Goal: Task Accomplishment & Management: Use online tool/utility

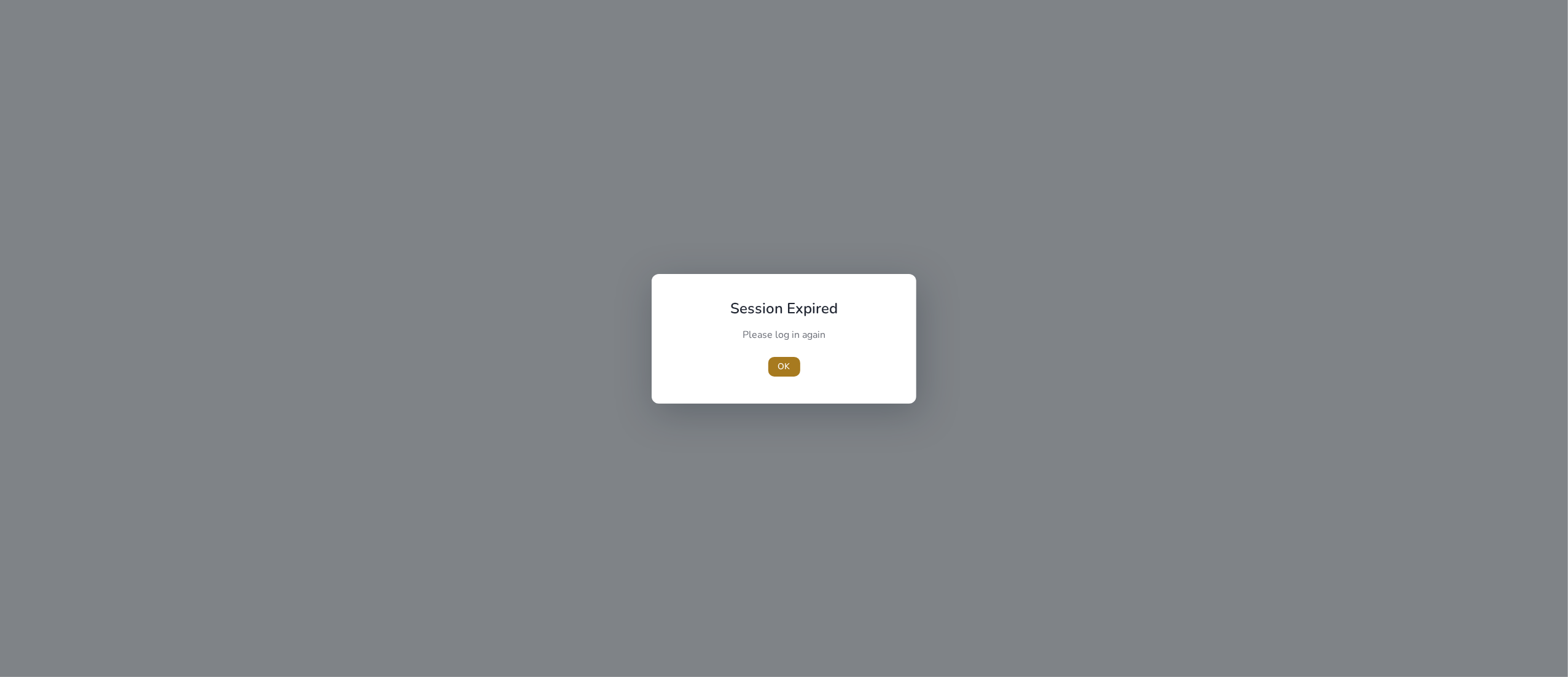
click at [777, 366] on span "button" at bounding box center [784, 367] width 32 height 30
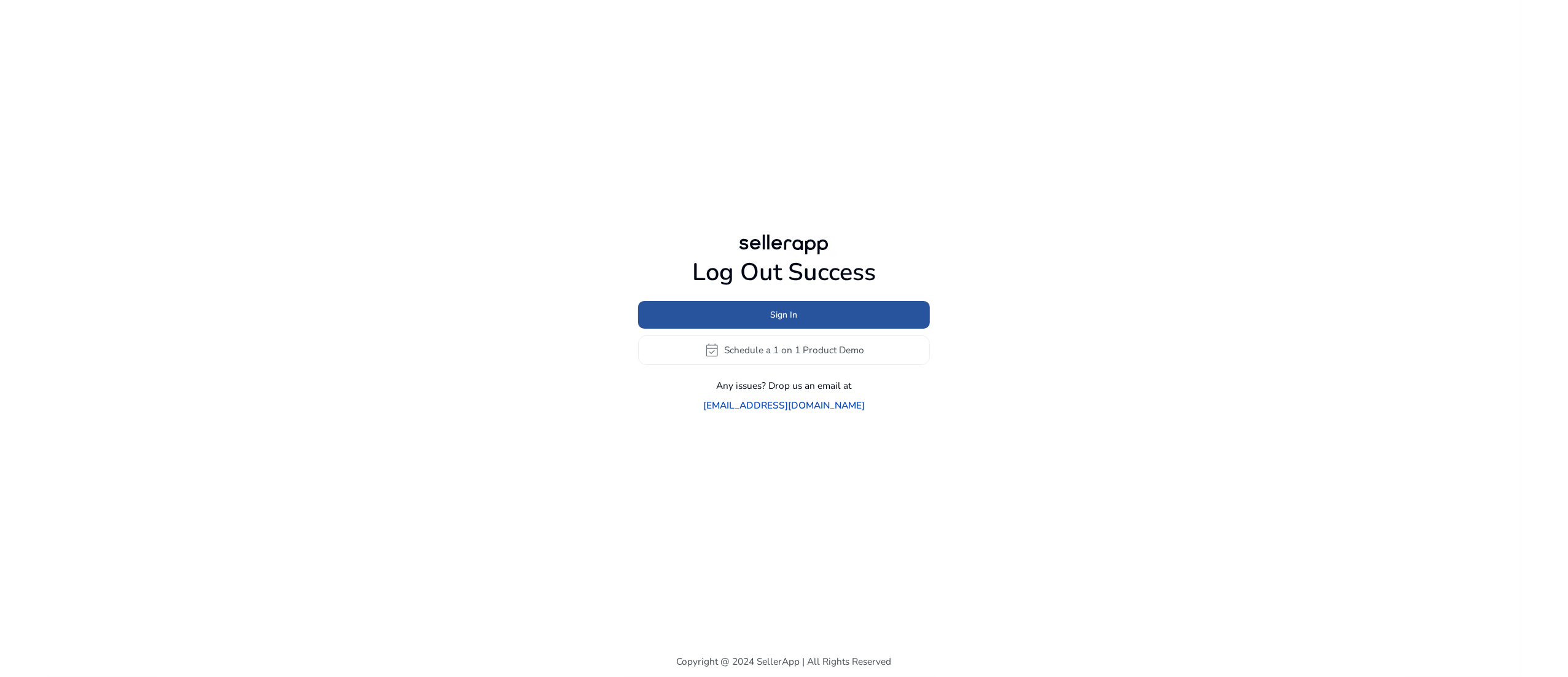
click at [791, 321] on span "Sign In" at bounding box center [784, 314] width 27 height 13
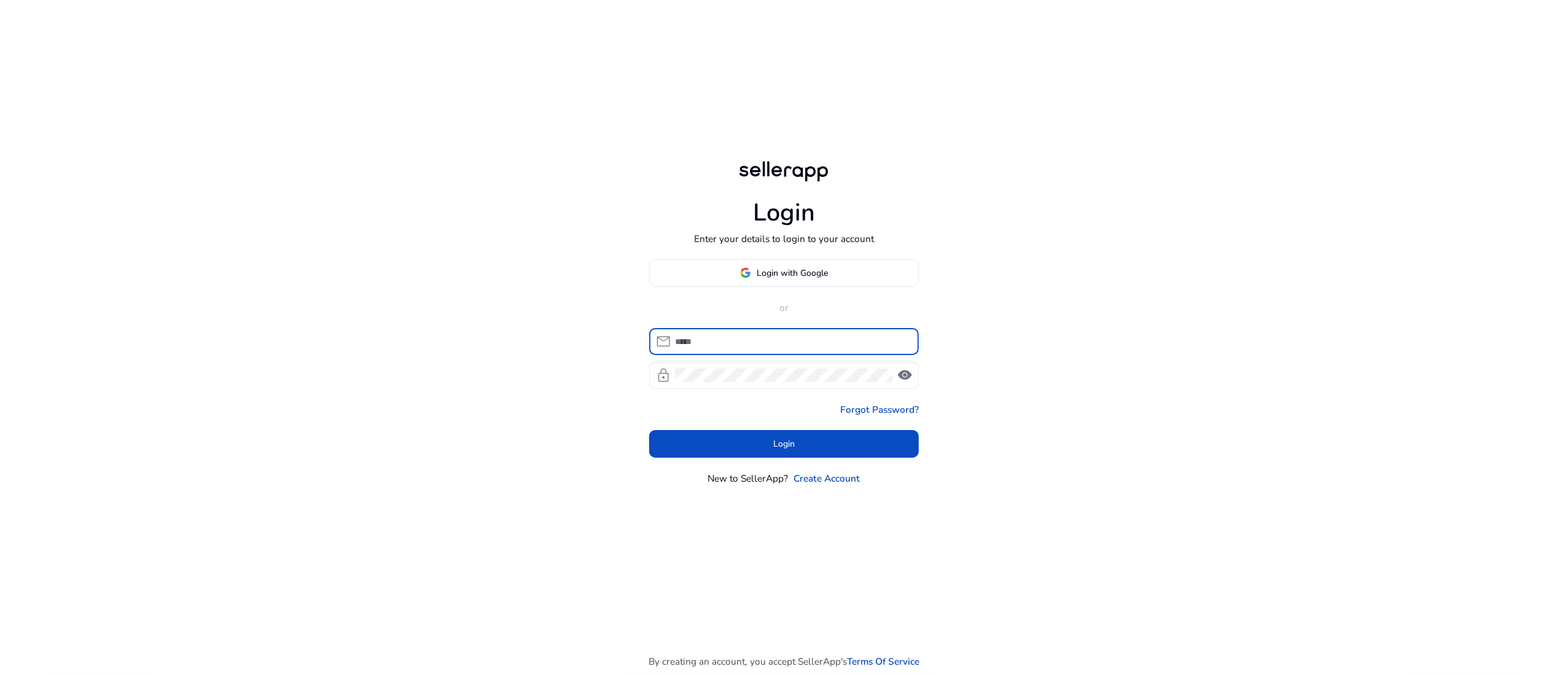
type input "**********"
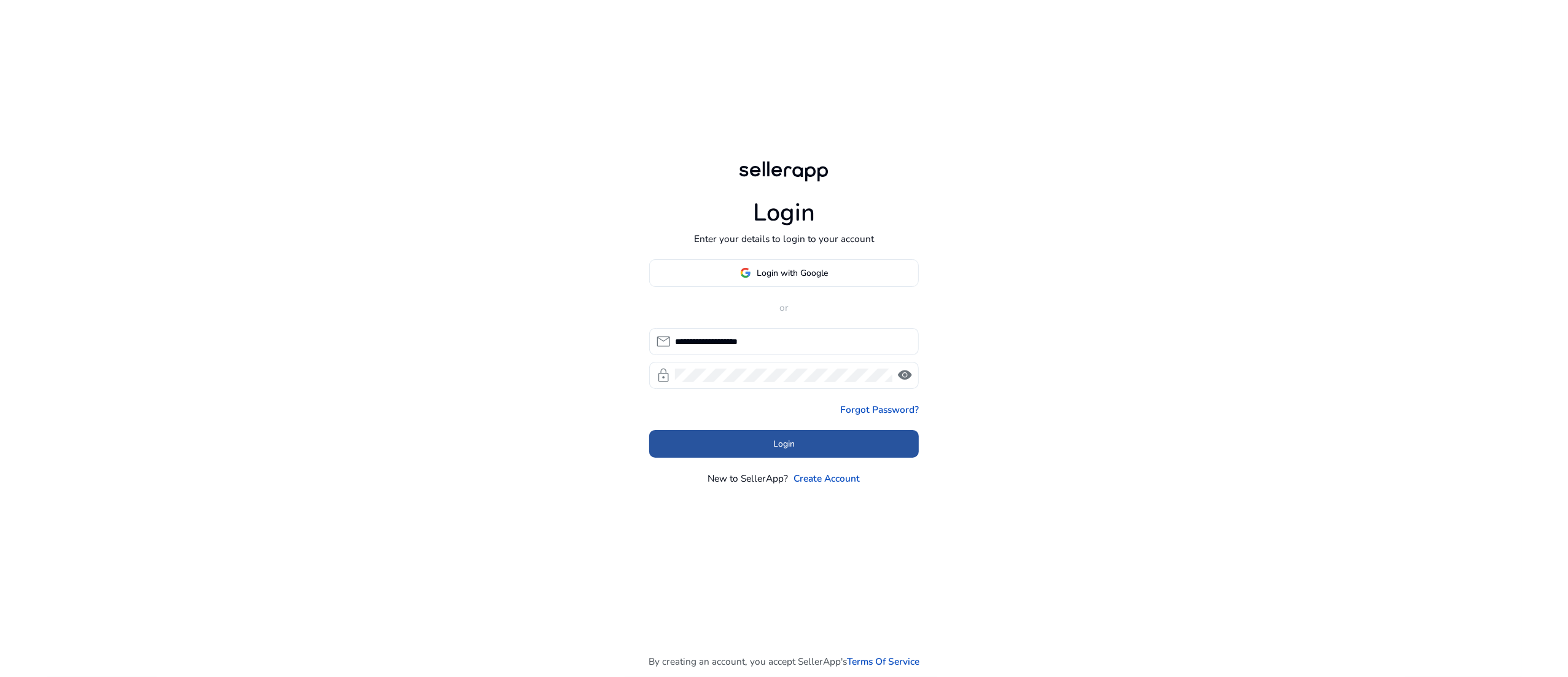
click at [816, 454] on span at bounding box center [784, 444] width 271 height 30
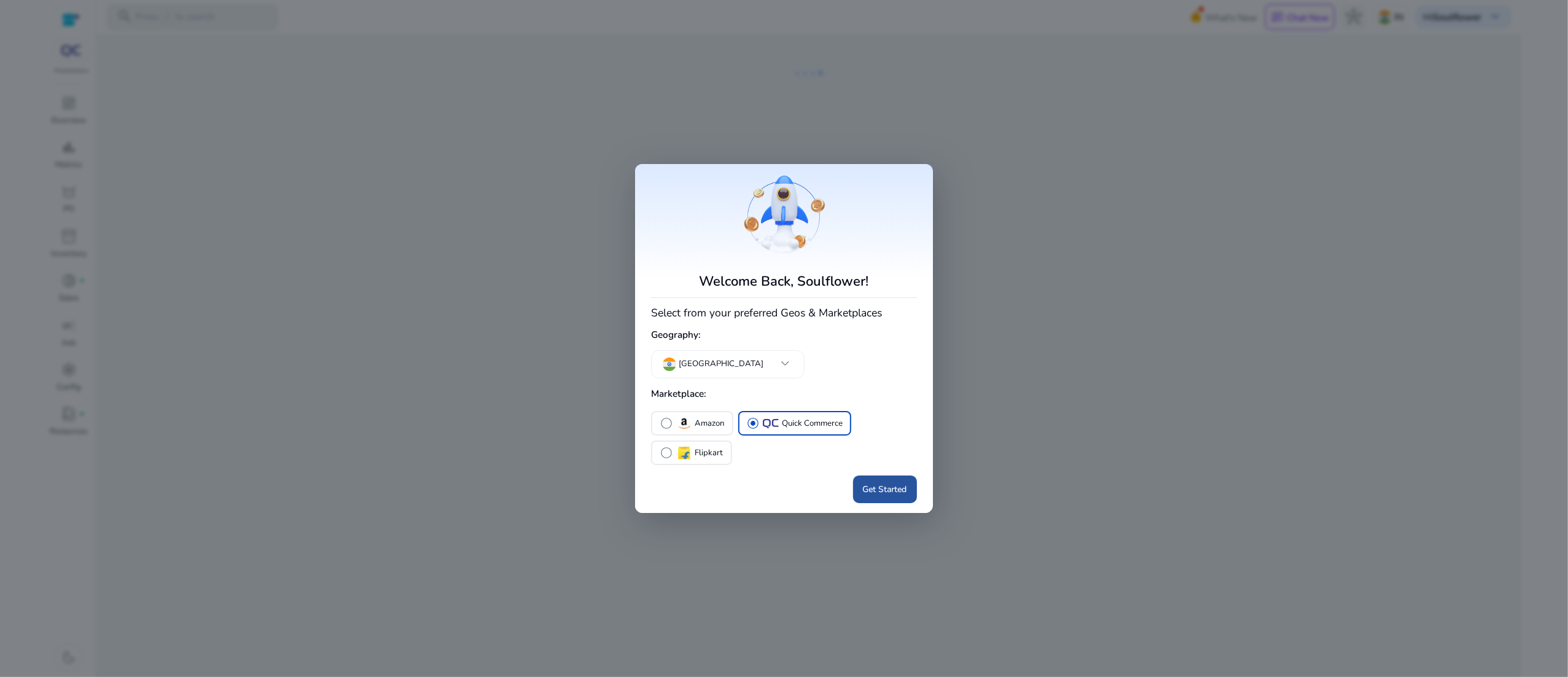
click at [863, 486] on span "Get Started" at bounding box center [885, 489] width 44 height 13
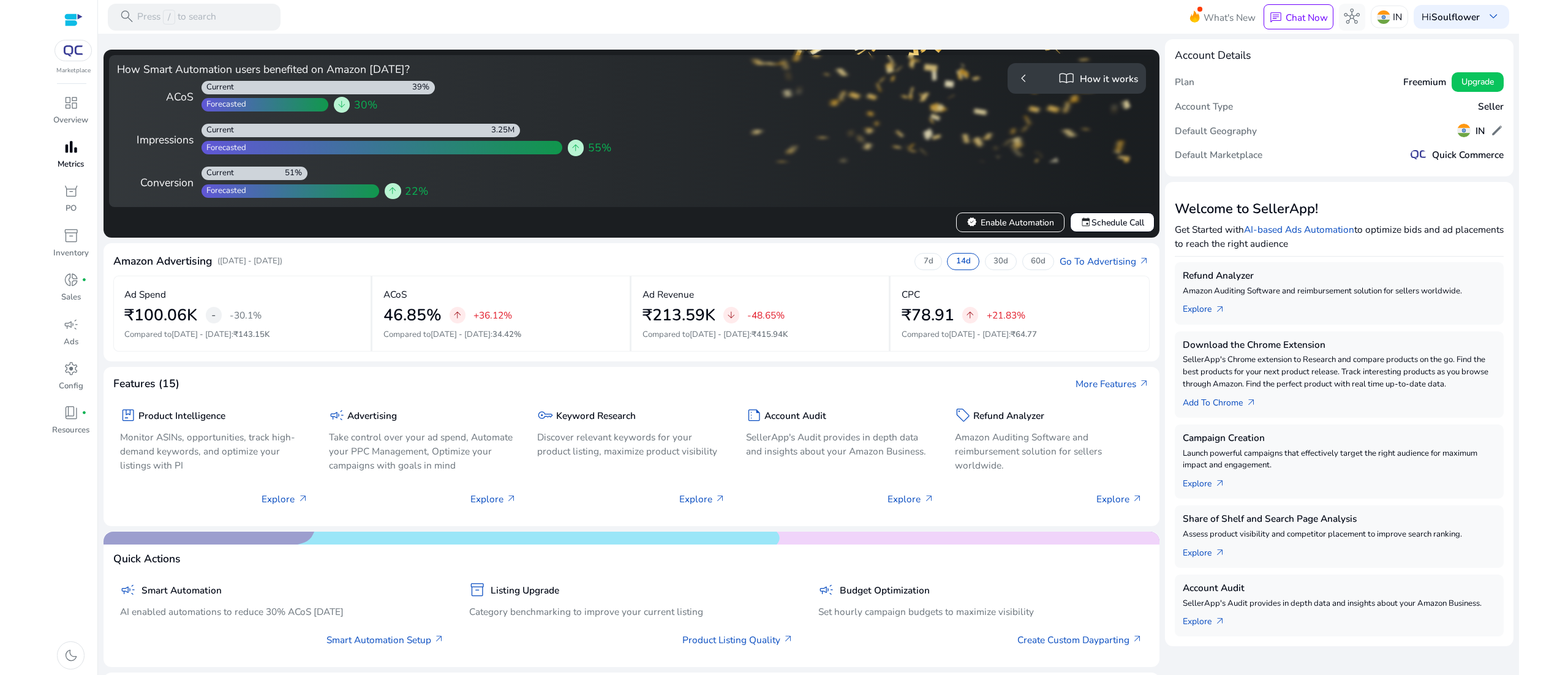
click at [68, 149] on span "bar_chart" at bounding box center [71, 147] width 16 height 16
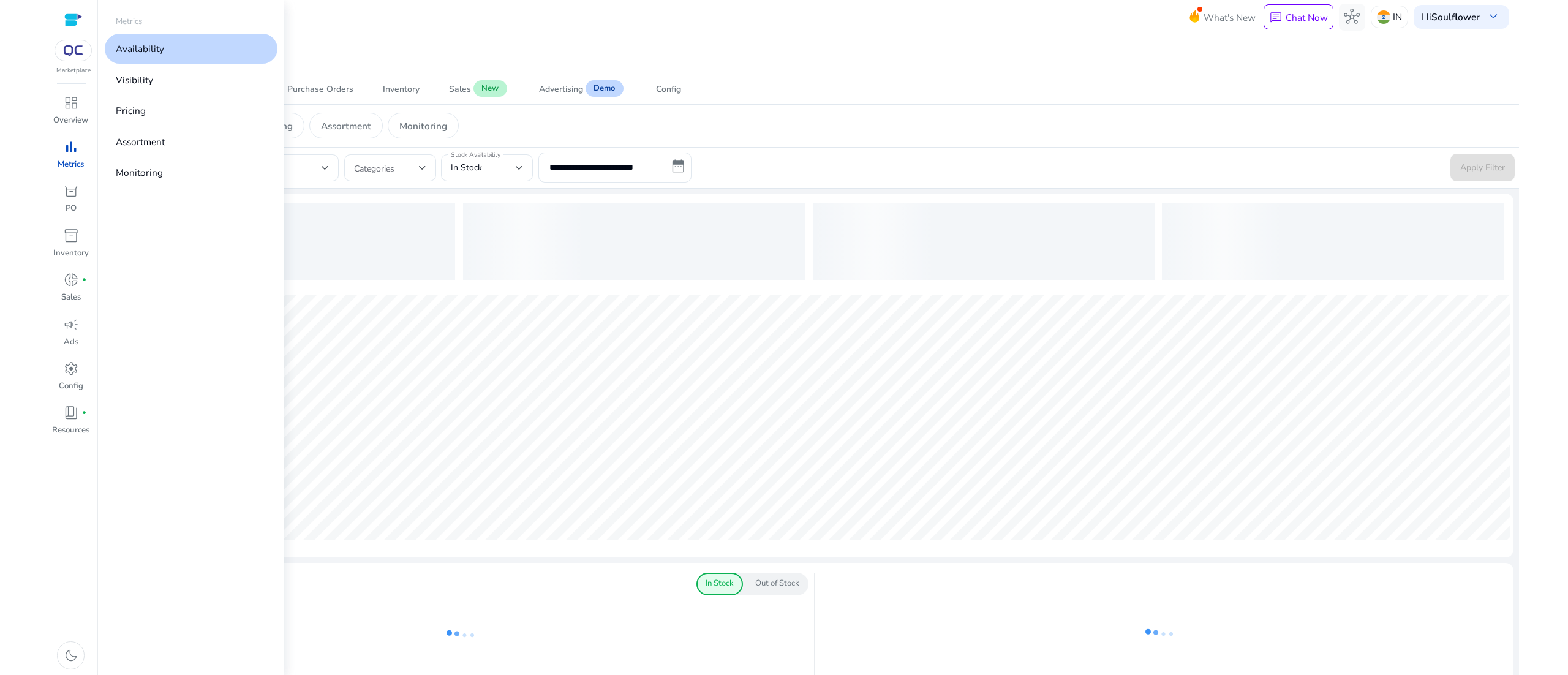
click at [165, 57] on link "Availability" at bounding box center [191, 49] width 173 height 30
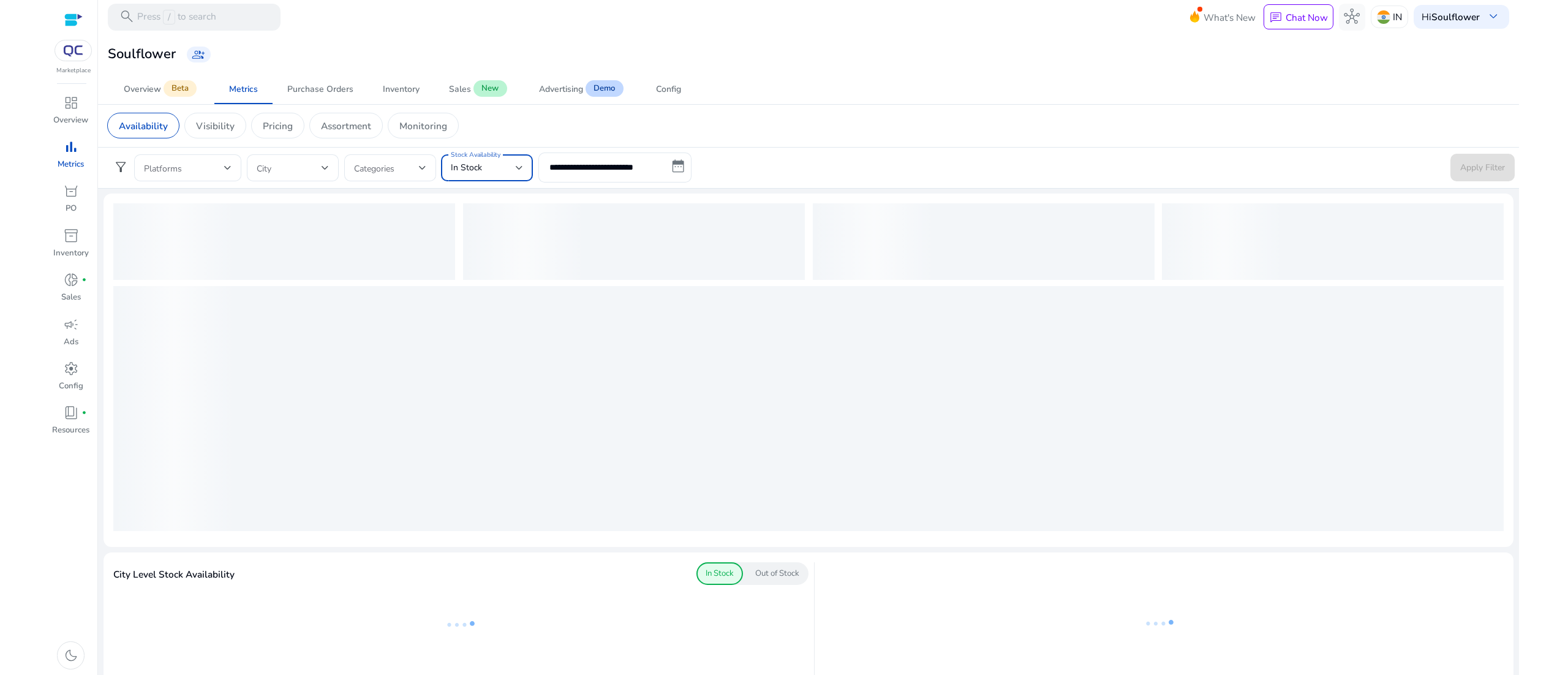
click at [518, 167] on div at bounding box center [519, 168] width 7 height 5
click at [476, 230] on span "Out of Stock" at bounding box center [487, 231] width 72 height 14
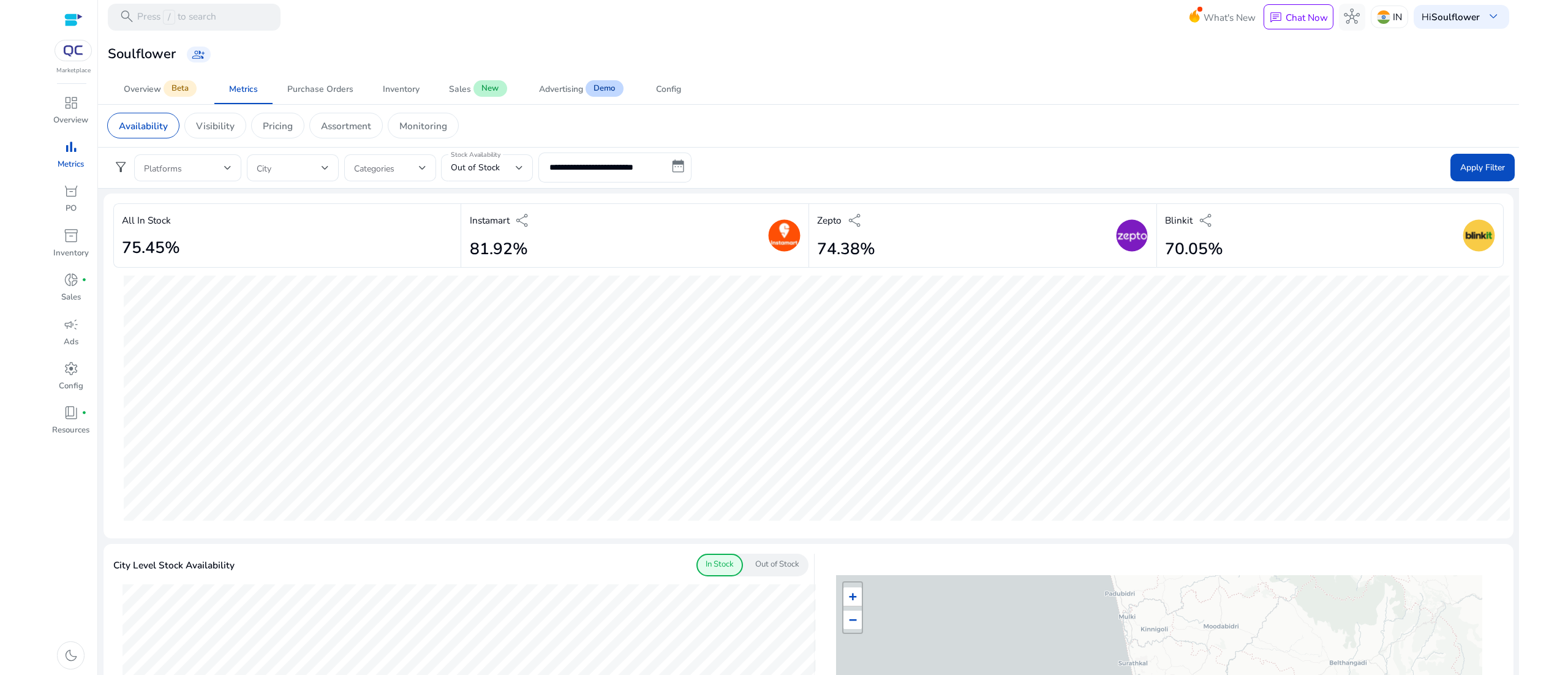
drag, startPoint x: 1513, startPoint y: 286, endPoint x: 1541, endPoint y: 452, distance: 168.3
click at [1541, 452] on html "**********" at bounding box center [784, 338] width 1568 height 675
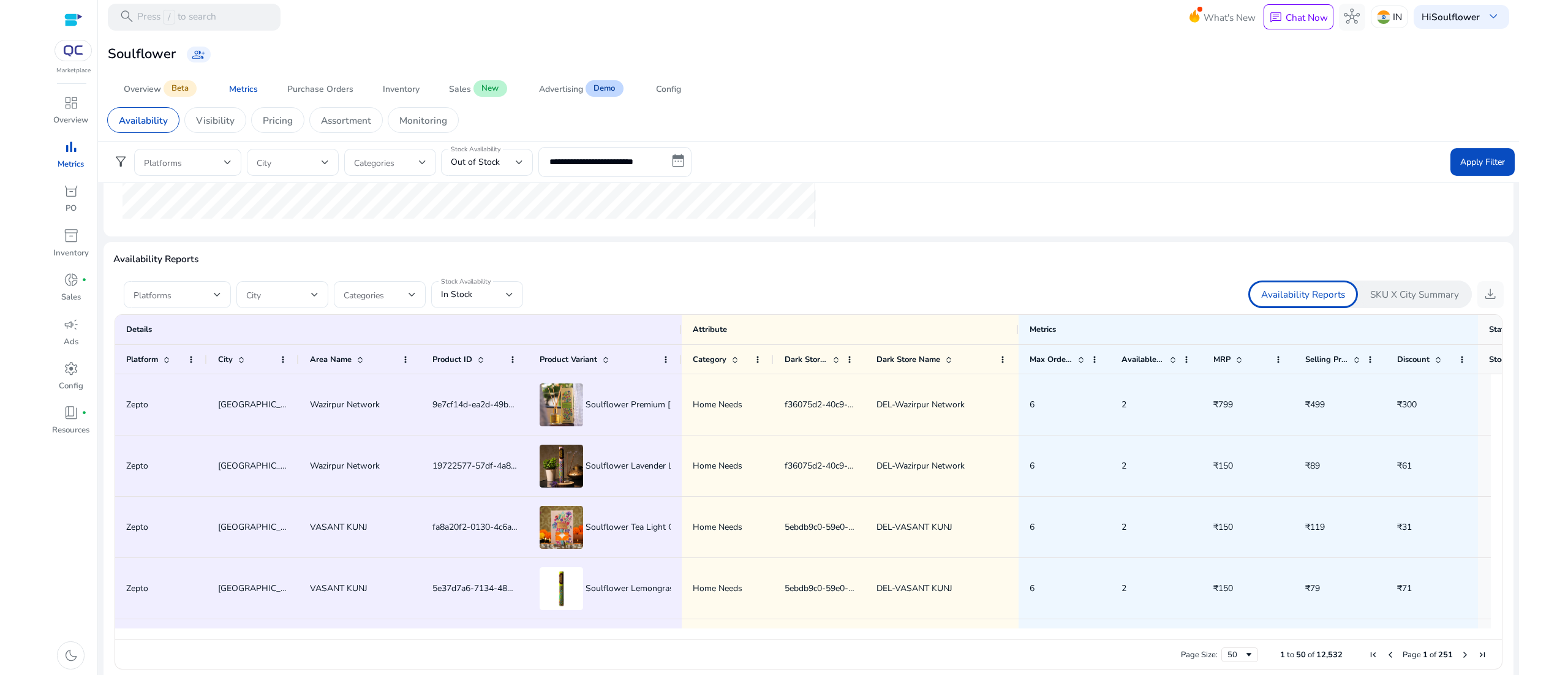
scroll to position [678, 0]
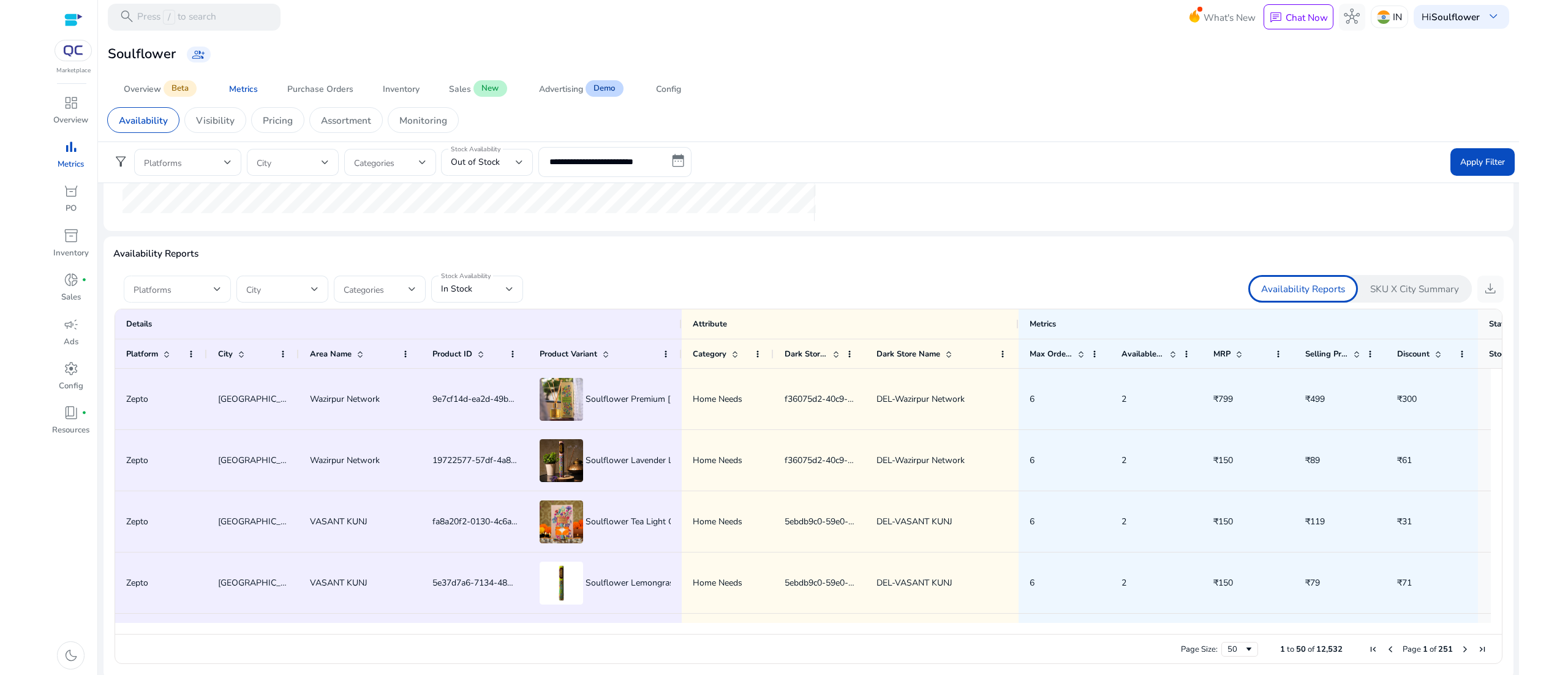
click at [174, 288] on span at bounding box center [174, 289] width 80 height 14
click at [136, 355] on mat-pseudo-checkbox at bounding box center [139, 352] width 11 height 11
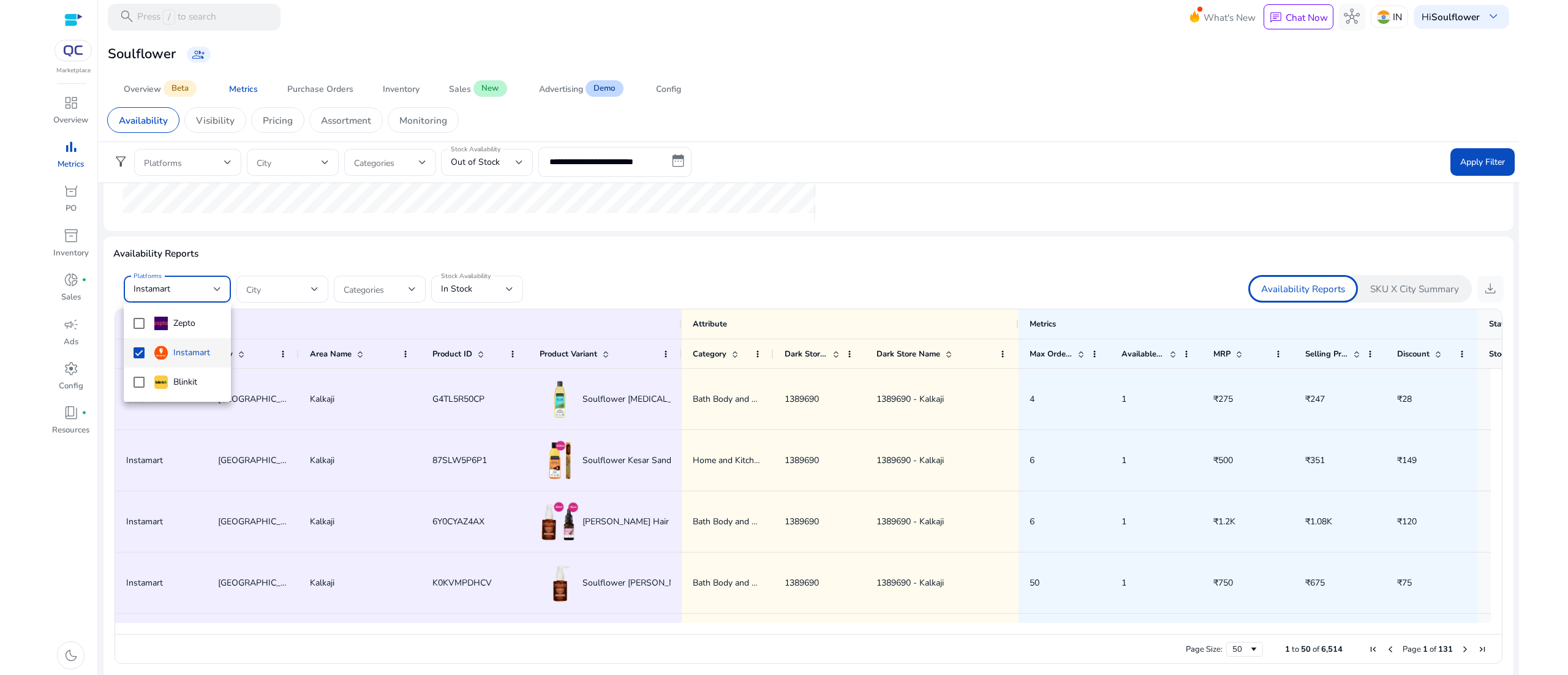
click at [830, 274] on div at bounding box center [784, 338] width 1568 height 675
click at [1488, 292] on span "download" at bounding box center [1490, 288] width 16 height 16
